Goal: Learn about a topic: Understand process/instructions

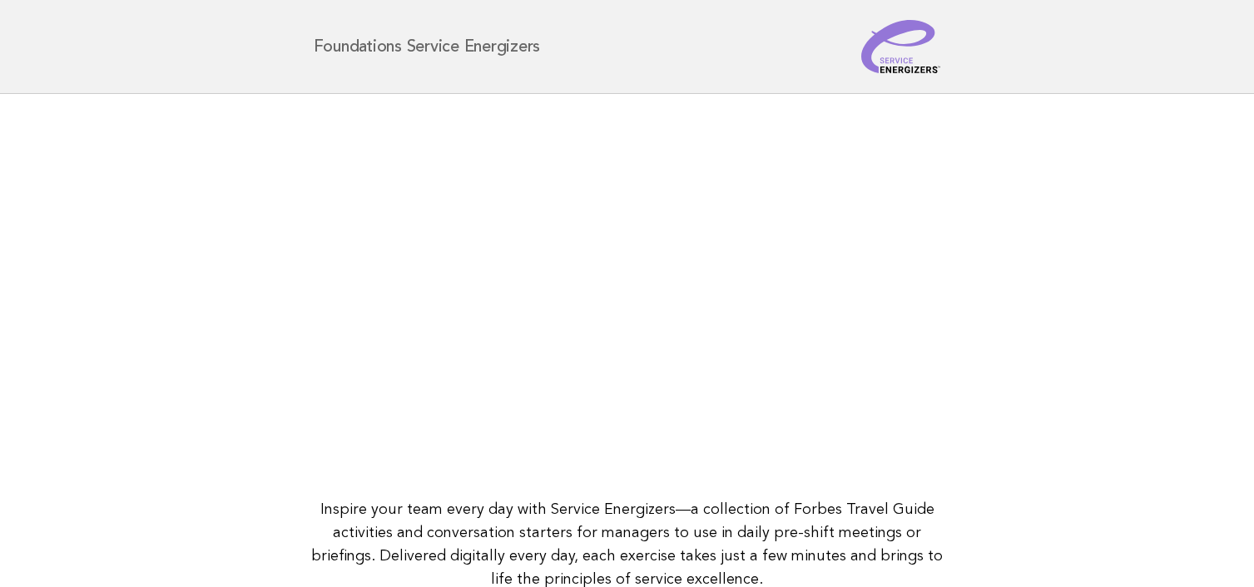
scroll to position [235, 0]
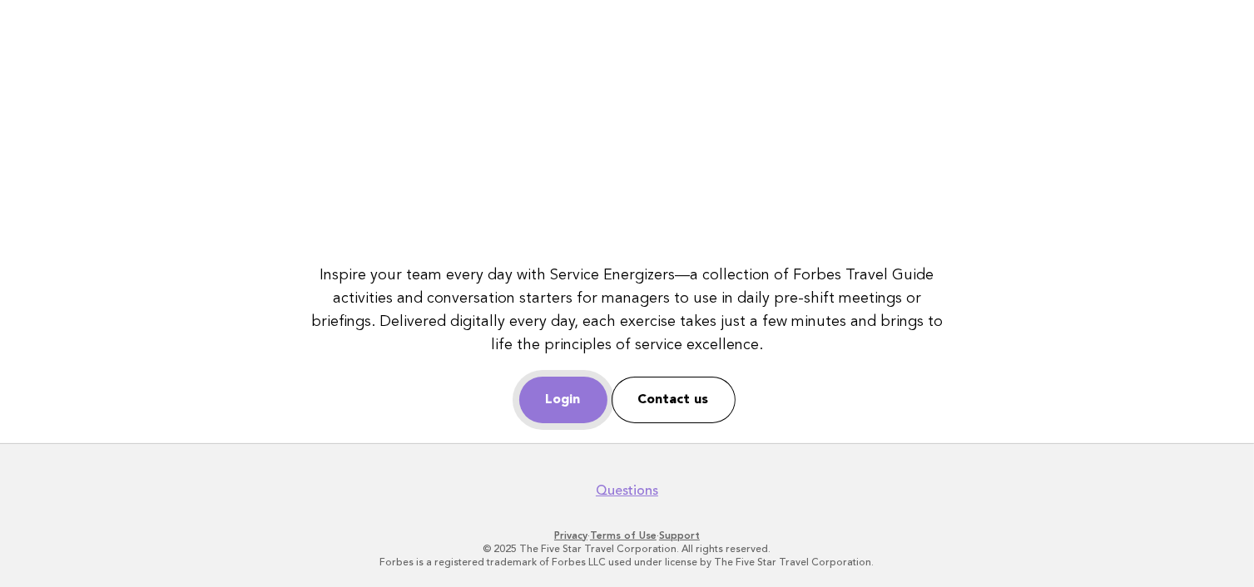
click at [568, 394] on link "Login" at bounding box center [563, 400] width 88 height 47
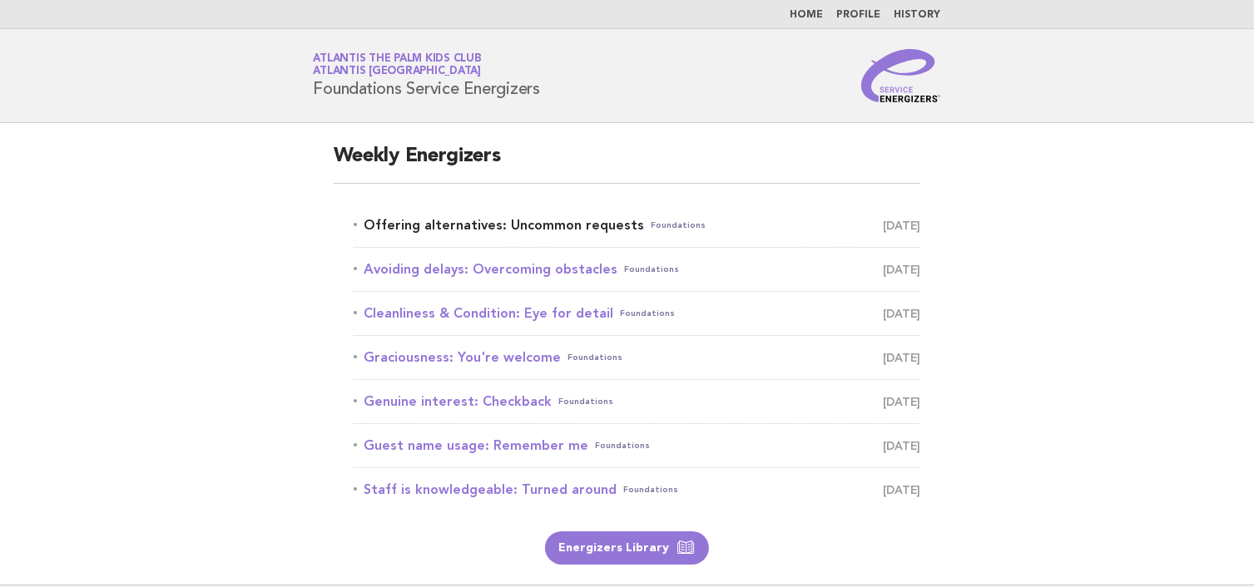
click at [462, 224] on link "Offering alternatives: Uncommon requests Foundations [DATE]" at bounding box center [637, 225] width 567 height 23
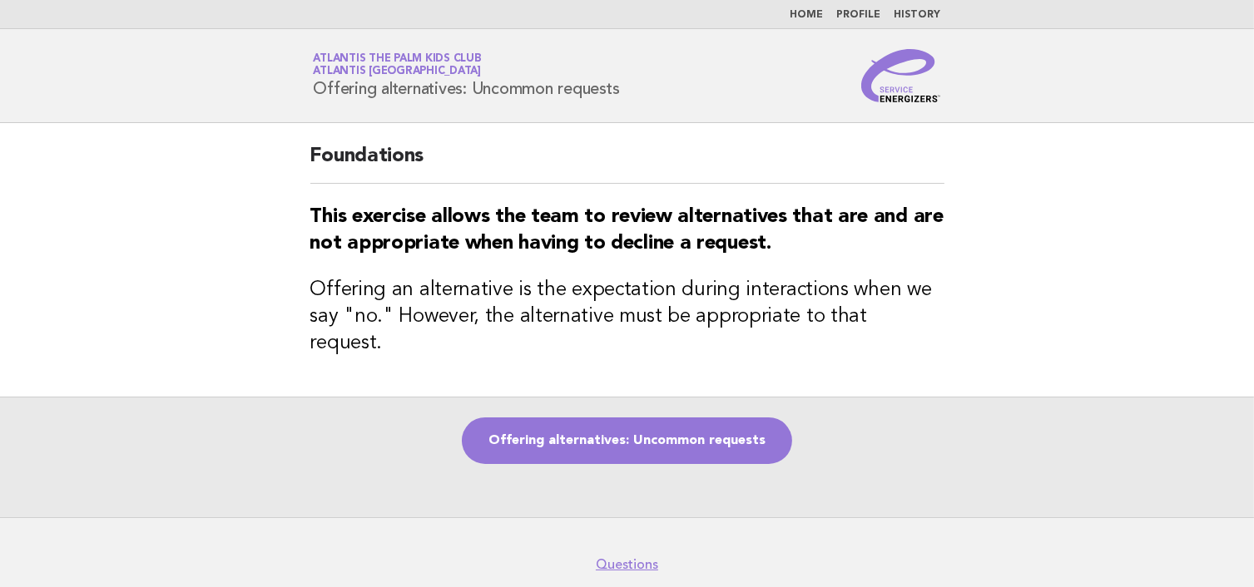
drag, startPoint x: 550, startPoint y: 506, endPoint x: 409, endPoint y: 540, distance: 144.7
drag, startPoint x: 409, startPoint y: 540, endPoint x: 394, endPoint y: 541, distance: 15.8
click at [634, 422] on link "Offering alternatives: Uncommon requests" at bounding box center [627, 441] width 330 height 47
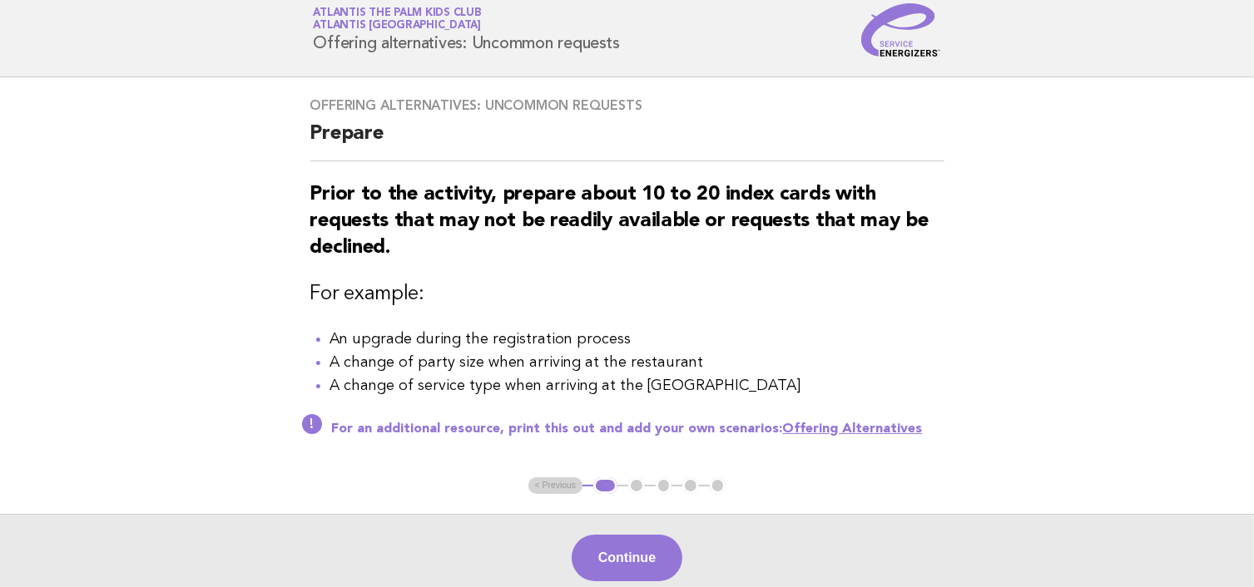
scroll to position [83, 0]
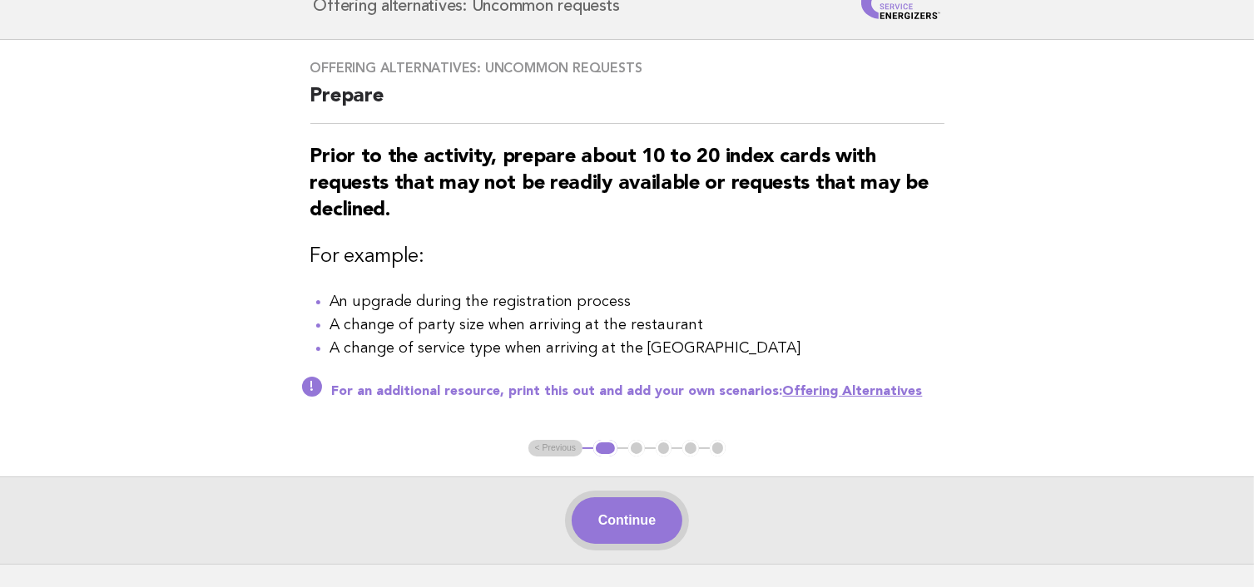
click at [657, 518] on button "Continue" at bounding box center [627, 521] width 111 height 47
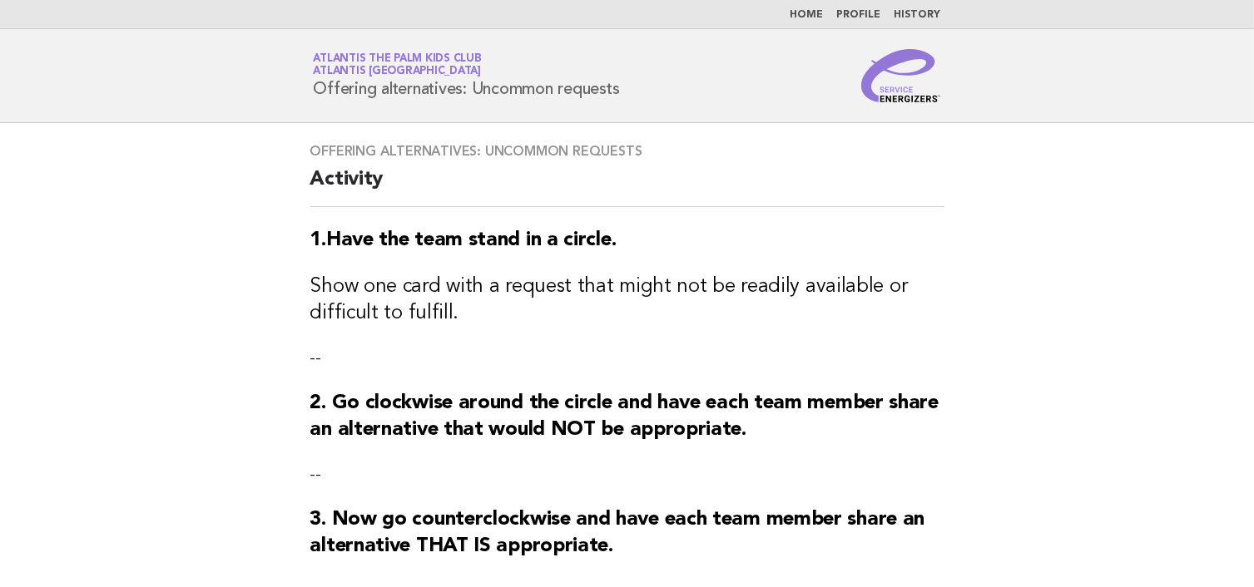
scroll to position [402, 0]
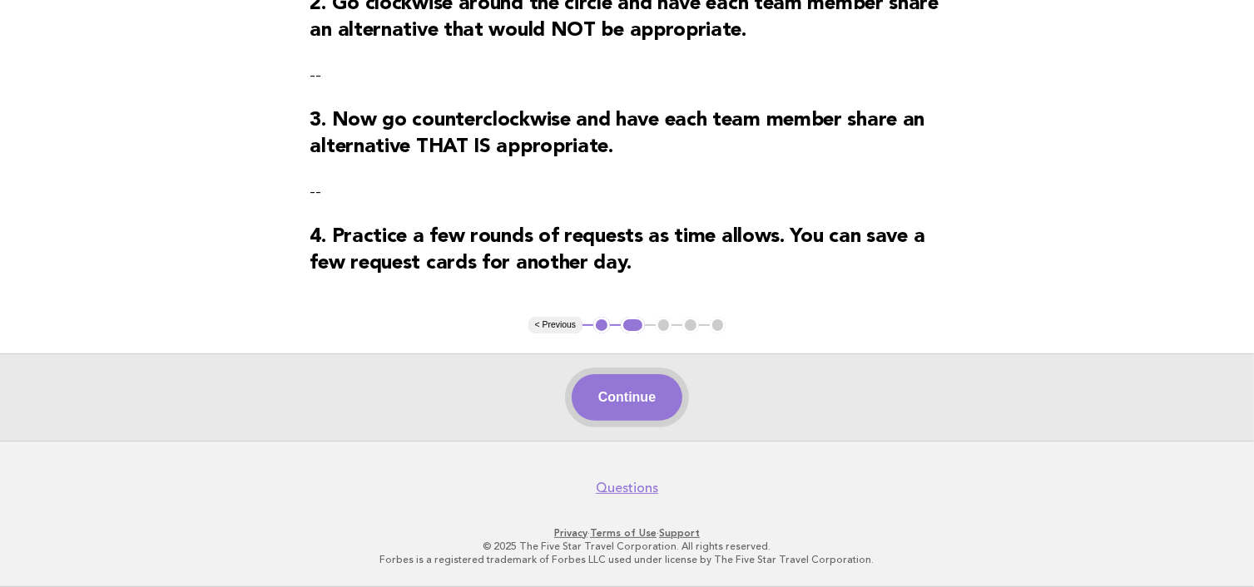
click at [589, 387] on button "Continue" at bounding box center [627, 397] width 111 height 47
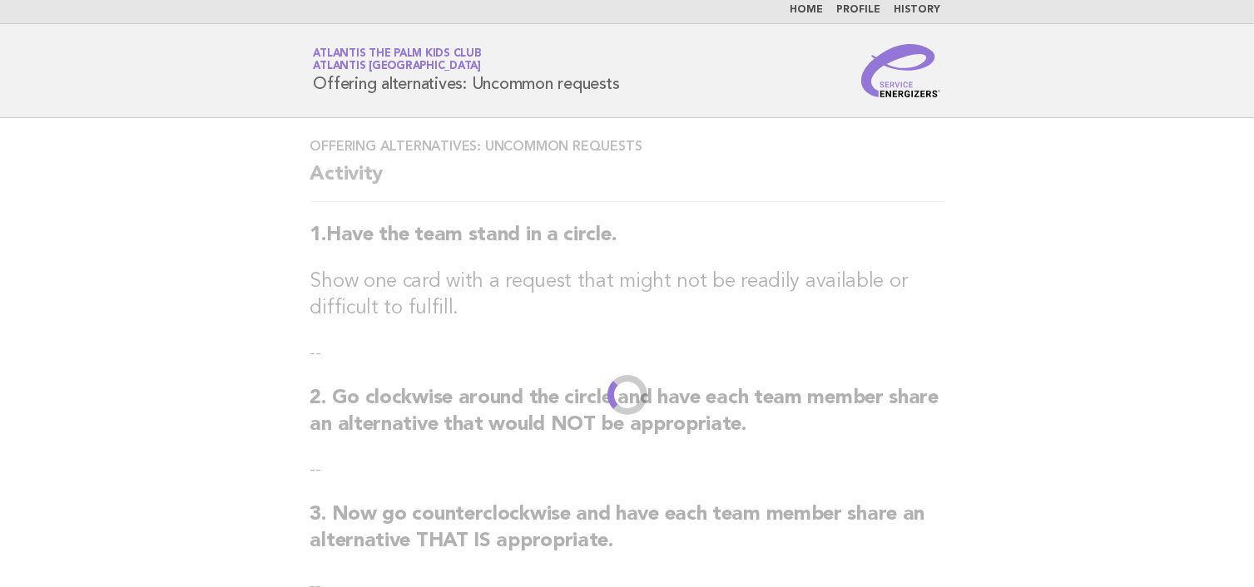
scroll to position [0, 0]
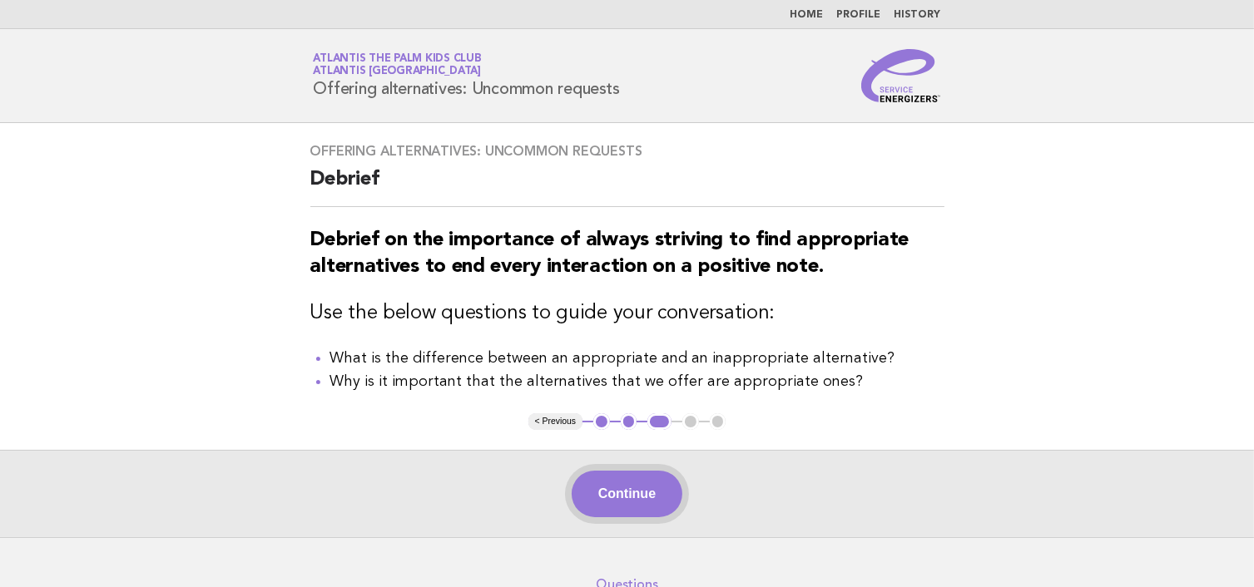
click at [627, 498] on button "Continue" at bounding box center [627, 494] width 111 height 47
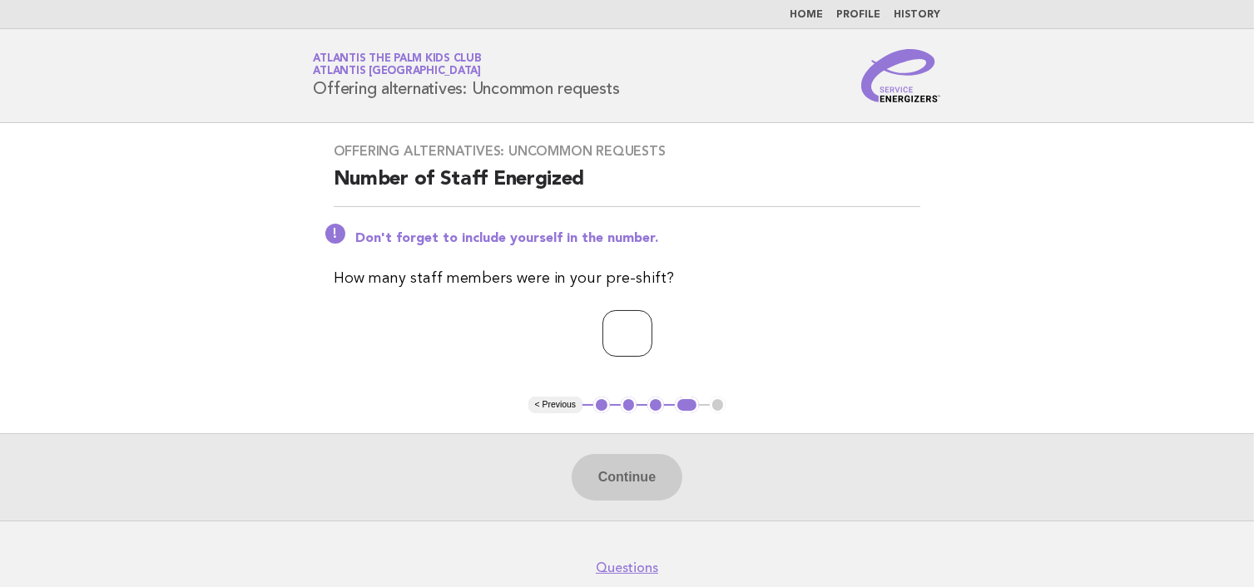
click at [602, 334] on input "number" at bounding box center [627, 333] width 50 height 47
type input "*"
click at [639, 467] on button "Continue" at bounding box center [627, 477] width 111 height 47
